Goal: Information Seeking & Learning: Find specific fact

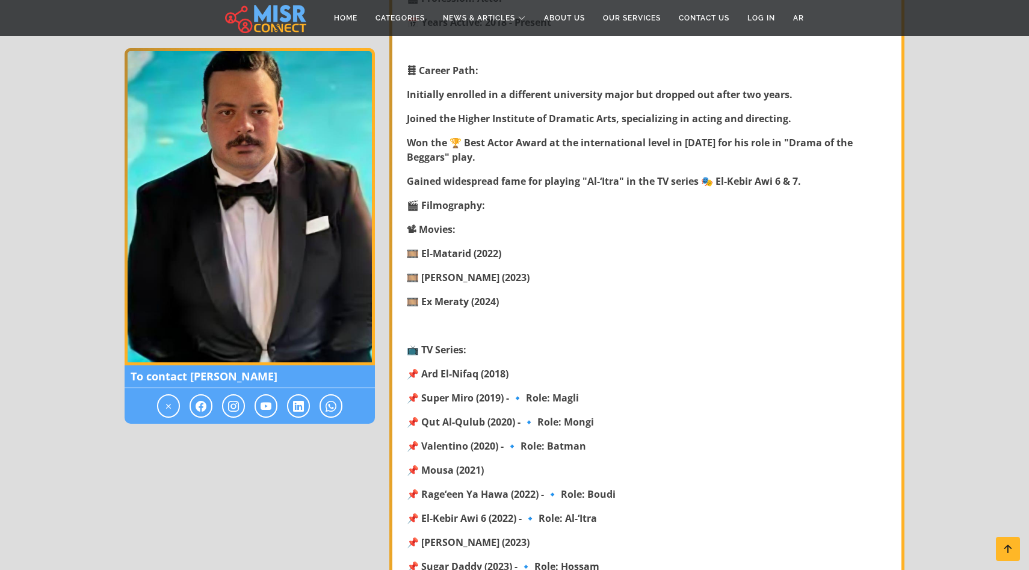
scroll to position [460, 0]
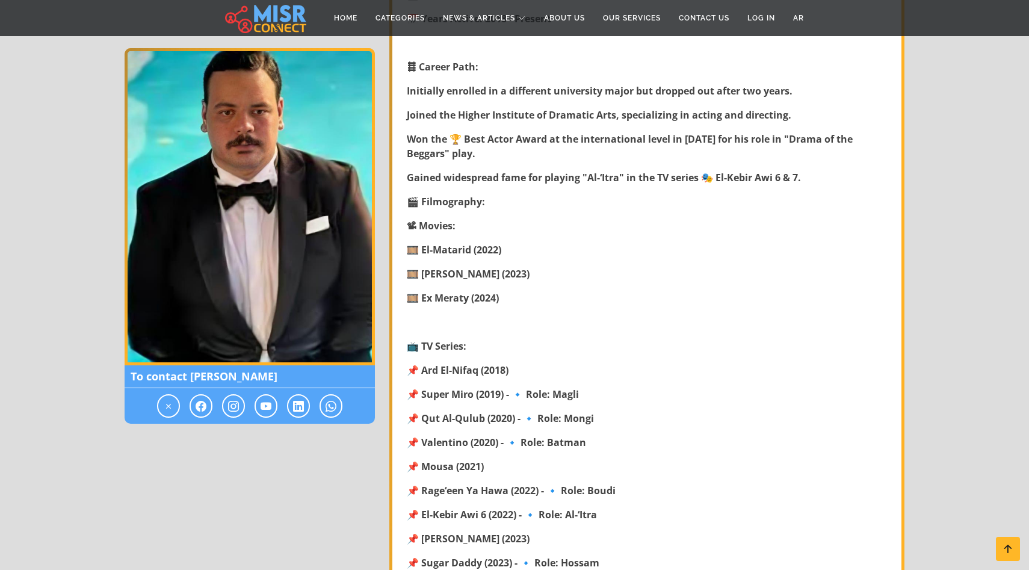
click at [442, 373] on strong "📌 Ard El-Nifaq (2018)" at bounding box center [458, 370] width 102 height 13
copy div "📌 Ard El-Nifaq (2018)"
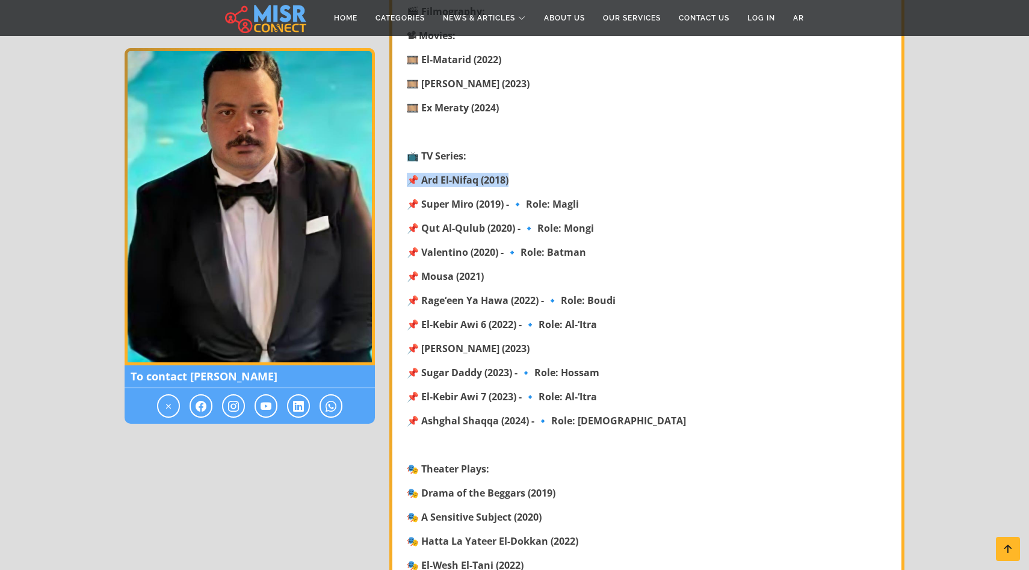
scroll to position [652, 0]
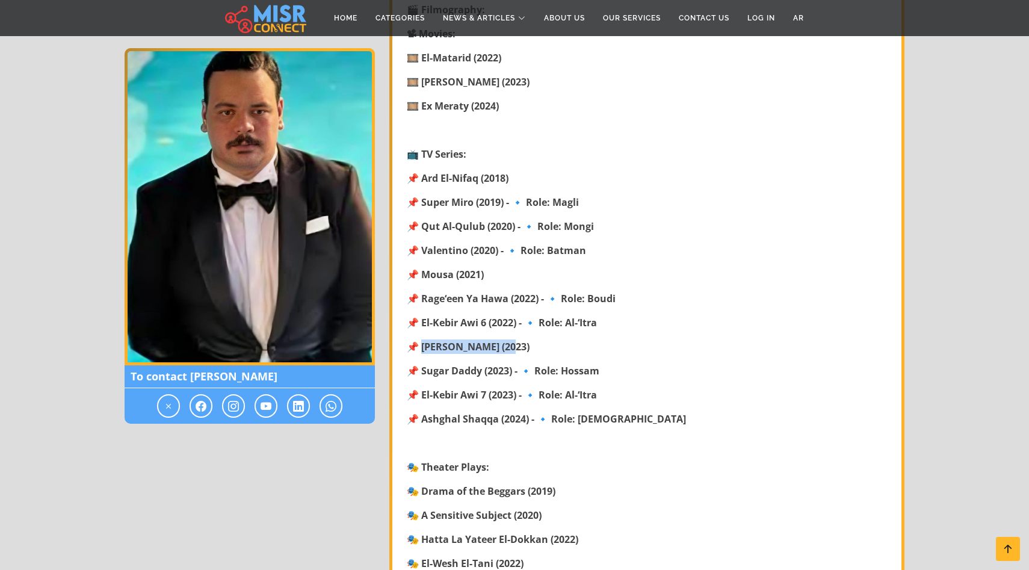
drag, startPoint x: 508, startPoint y: 343, endPoint x: 422, endPoint y: 342, distance: 86.1
click at [422, 342] on p "📌 [PERSON_NAME] (2023)" at bounding box center [648, 346] width 483 height 14
copy strong "[PERSON_NAME] (2023)"
drag, startPoint x: 421, startPoint y: 300, endPoint x: 536, endPoint y: 300, distance: 115.6
click at [536, 300] on strong "📌 Rage‘een Ya Hawa (2022) - 🔹 Role: Boudi" at bounding box center [511, 298] width 209 height 13
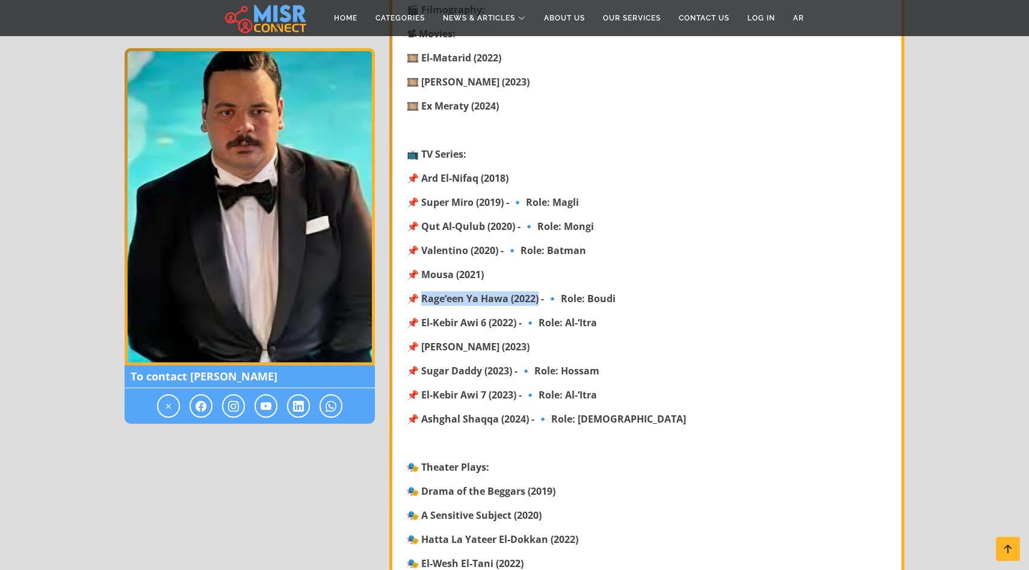
copy strong "age‘een Ya Hawa (2022)"
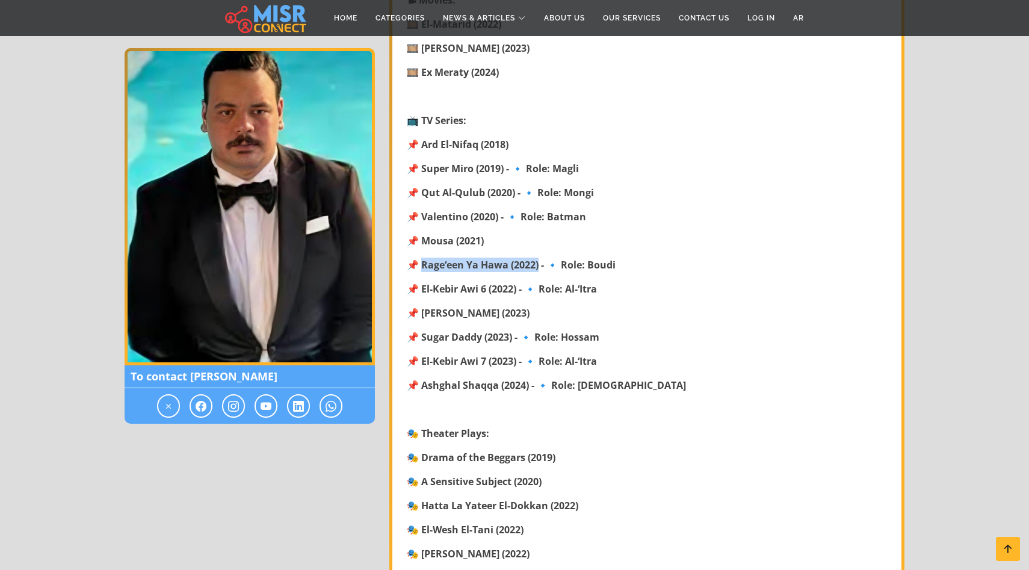
scroll to position [684, 0]
drag, startPoint x: 421, startPoint y: 170, endPoint x: 515, endPoint y: 170, distance: 93.3
click at [515, 170] on strong "📌 Super Miro (2019) - 🔹 Role: Magli" at bounding box center [493, 169] width 172 height 13
drag, startPoint x: 583, startPoint y: 169, endPoint x: 420, endPoint y: 168, distance: 163.1
click at [420, 168] on p "📌 Super Miro (2019) - 🔹 Role: Magli" at bounding box center [648, 170] width 483 height 14
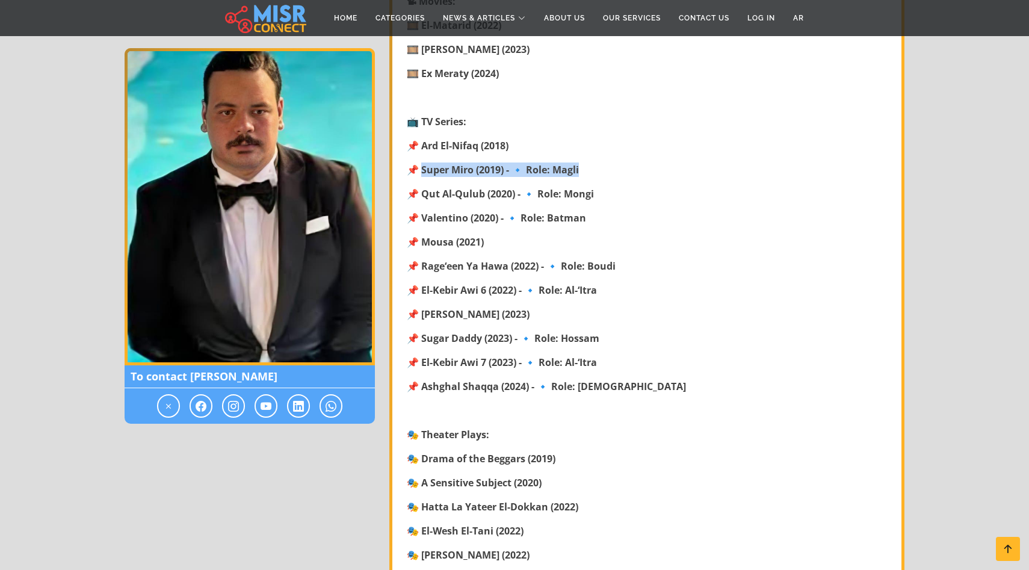
copy strong "uper Miro (2019) - 🔹 Role: Magli"
drag, startPoint x: 421, startPoint y: 194, endPoint x: 509, endPoint y: 194, distance: 87.9
click at [509, 194] on strong "📌 Qut Al-Qulub (2020) - 🔹 Role: Mongi" at bounding box center [500, 193] width 187 height 13
copy strong "ut Al-Qulub (2020)"
